Goal: Browse casually

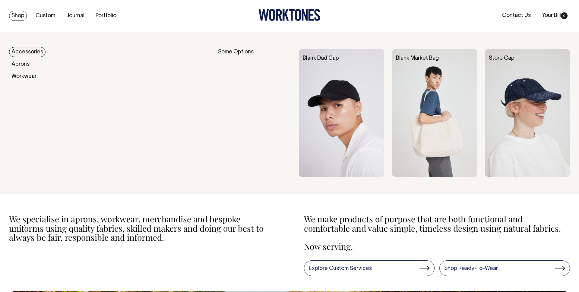
click at [26, 50] on link "Accessories" at bounding box center [27, 52] width 36 height 10
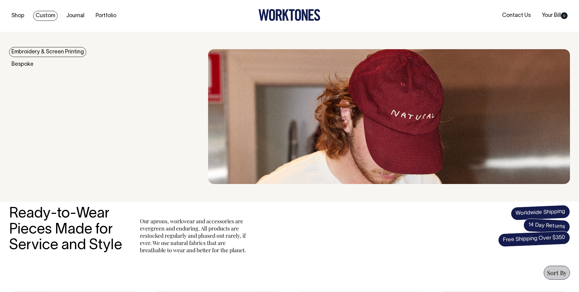
click at [40, 14] on link "Custom" at bounding box center [45, 16] width 24 height 10
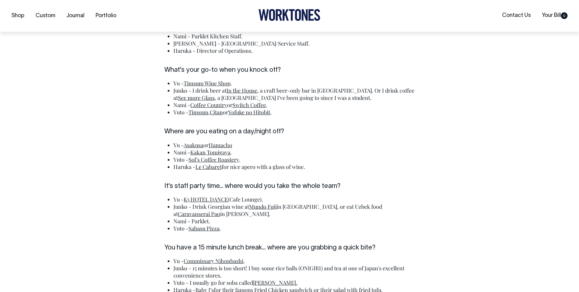
scroll to position [1308, 0]
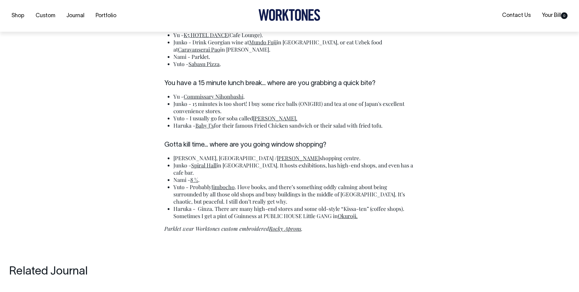
scroll to position [1472, 0]
click at [193, 176] on link "8 ½" at bounding box center [194, 179] width 8 height 7
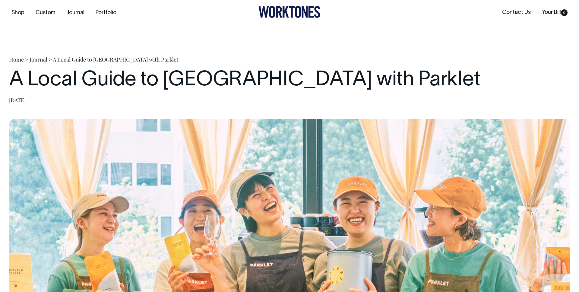
scroll to position [1, 0]
